Goal: Task Accomplishment & Management: Use online tool/utility

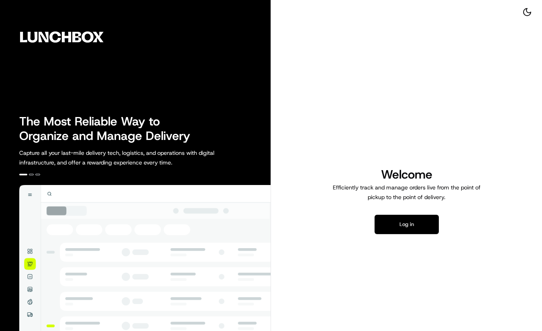
click at [415, 233] on button "Log in" at bounding box center [407, 224] width 64 height 19
